Goal: Transaction & Acquisition: Book appointment/travel/reservation

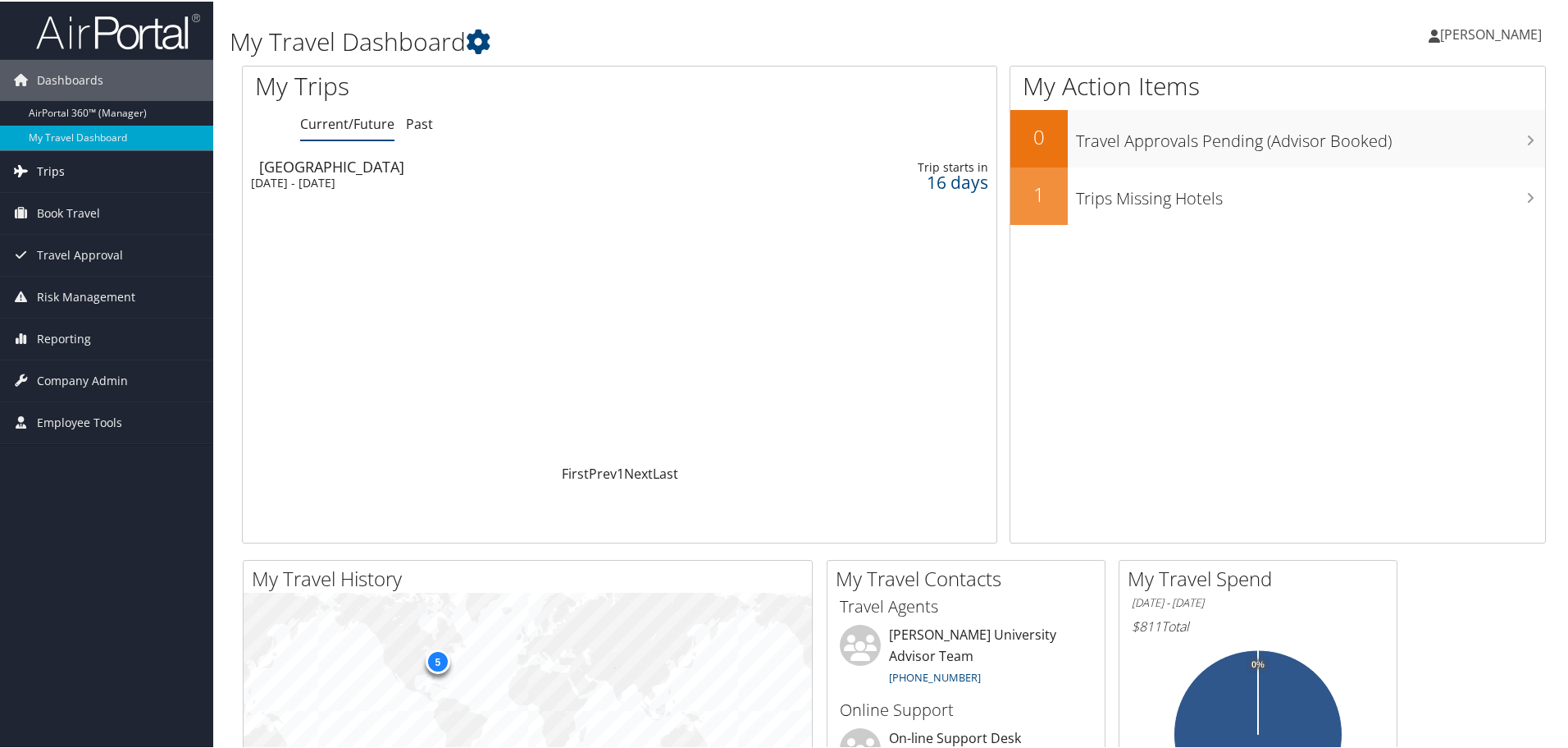
click at [65, 175] on link "Trips" at bounding box center [107, 170] width 213 height 41
click at [72, 337] on span "Book Travel" at bounding box center [68, 335] width 64 height 41
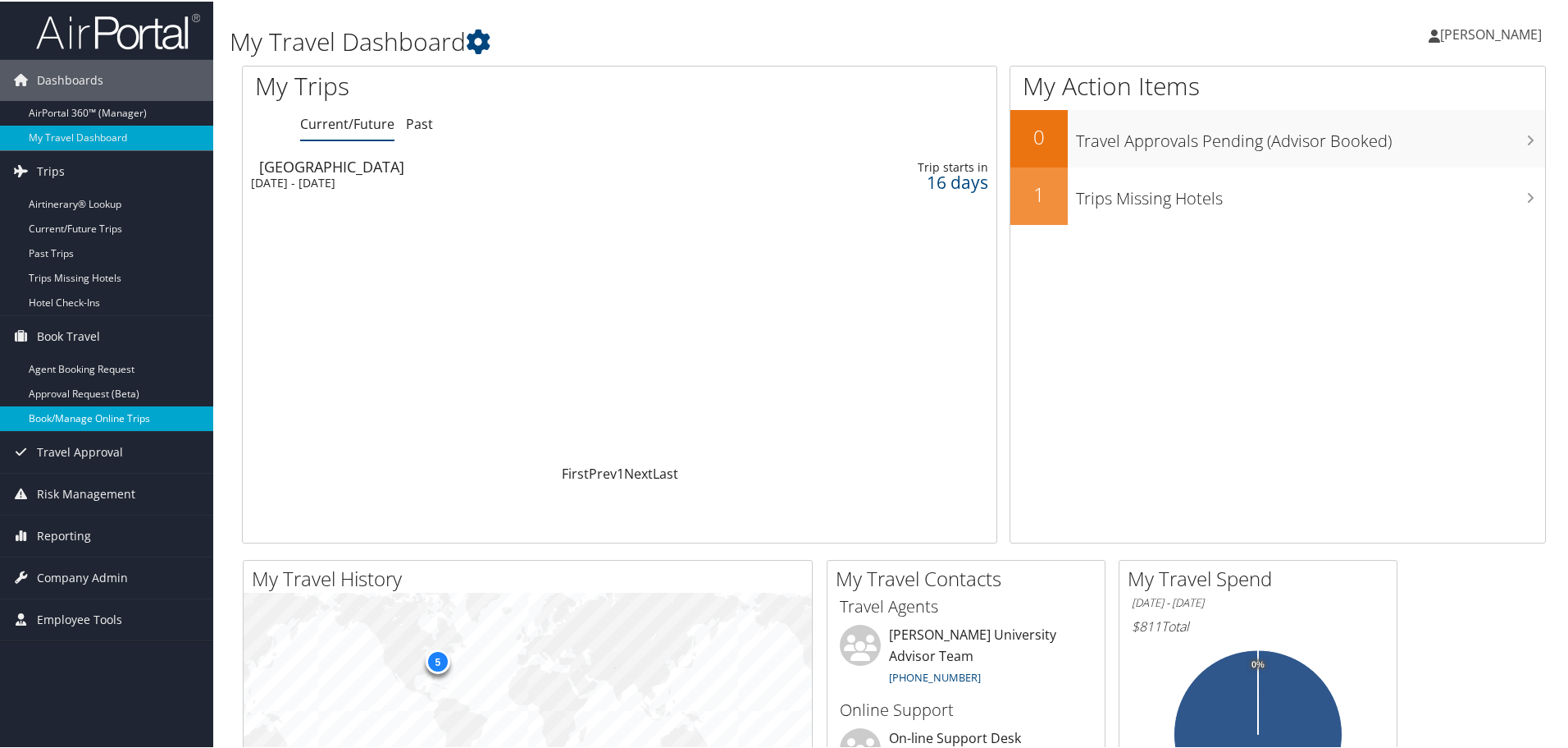
click at [77, 410] on link "Book/Manage Online Trips" at bounding box center [107, 417] width 213 height 24
click at [111, 422] on link "Book/Manage Online Trips" at bounding box center [107, 417] width 213 height 24
